Goal: Information Seeking & Learning: Learn about a topic

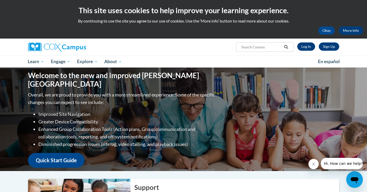
click at [304, 47] on link "Log In" at bounding box center [306, 46] width 18 height 8
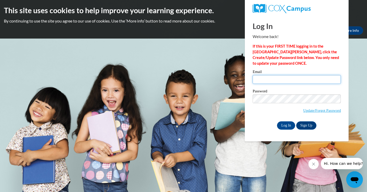
type input "ashley.v@forwardscholars.org"
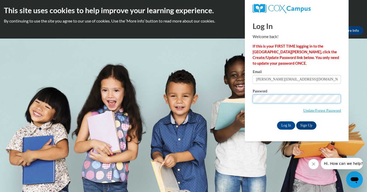
click at [285, 125] on input "Log In" at bounding box center [286, 126] width 18 height 8
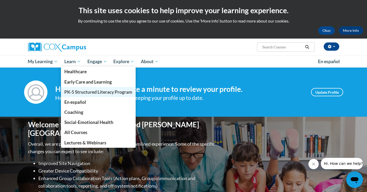
click at [77, 94] on span "PK-5 Structured Literacy Program" at bounding box center [98, 91] width 68 height 5
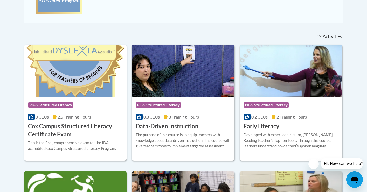
scroll to position [247, 0]
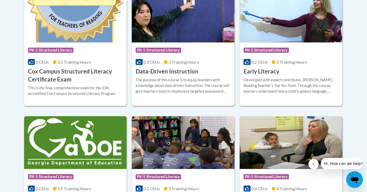
click at [167, 72] on h3 "Data-Driven Instruction" at bounding box center [166, 72] width 63 height 8
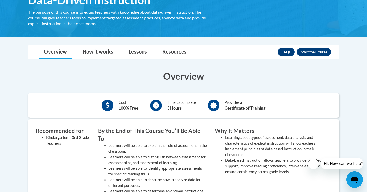
scroll to position [118, 0]
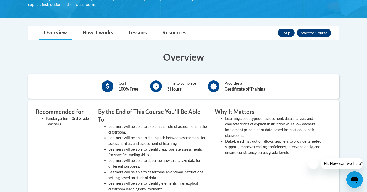
click at [316, 33] on button "Enroll" at bounding box center [313, 33] width 34 height 8
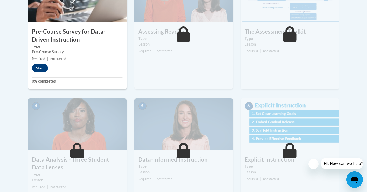
scroll to position [204, 0]
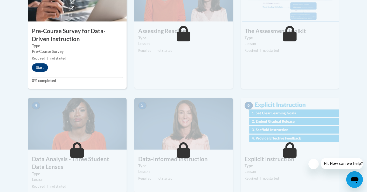
click at [40, 67] on button "Start" at bounding box center [40, 67] width 16 height 8
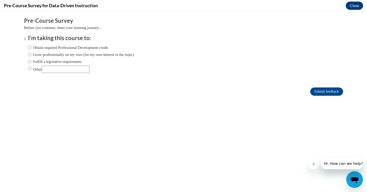
scroll to position [0, 0]
click at [30, 49] on input "Obtain required Professional Development credit." at bounding box center [29, 48] width 3 height 6
radio input "true"
click at [327, 91] on input "Submit feedback" at bounding box center [326, 92] width 33 height 8
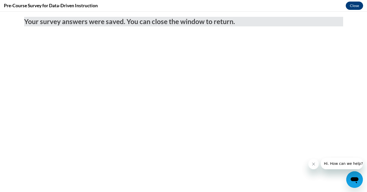
click at [351, 4] on button "Close" at bounding box center [353, 6] width 17 height 8
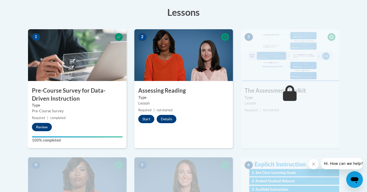
scroll to position [176, 0]
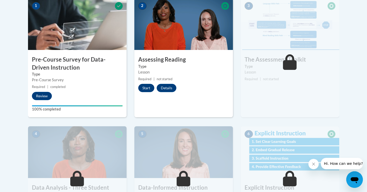
click at [148, 87] on button "Start" at bounding box center [146, 88] width 16 height 8
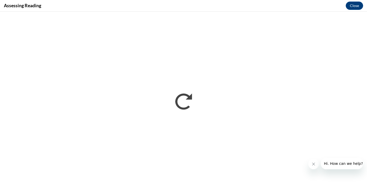
scroll to position [0, 0]
